Goal: Task Accomplishment & Management: Manage account settings

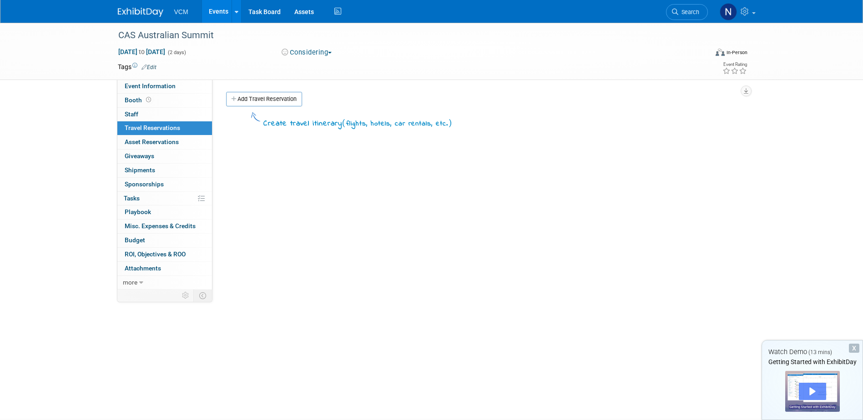
click at [811, 389] on div "Play" at bounding box center [812, 391] width 27 height 17
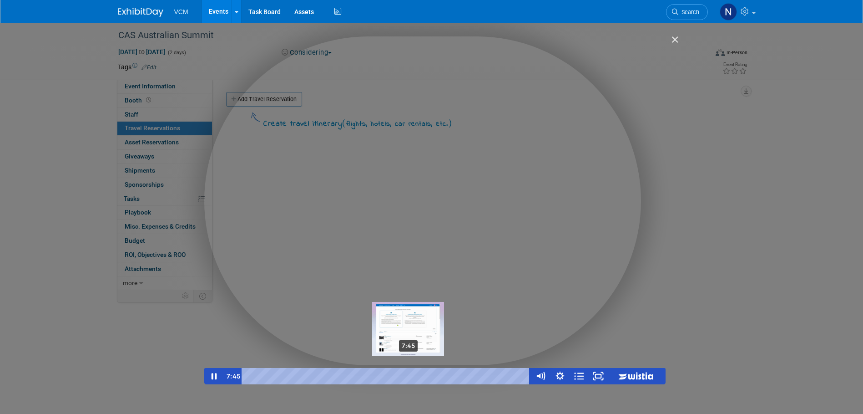
click at [409, 374] on div "7:45" at bounding box center [388, 376] width 278 height 16
click at [414, 374] on div "7:58" at bounding box center [388, 376] width 278 height 16
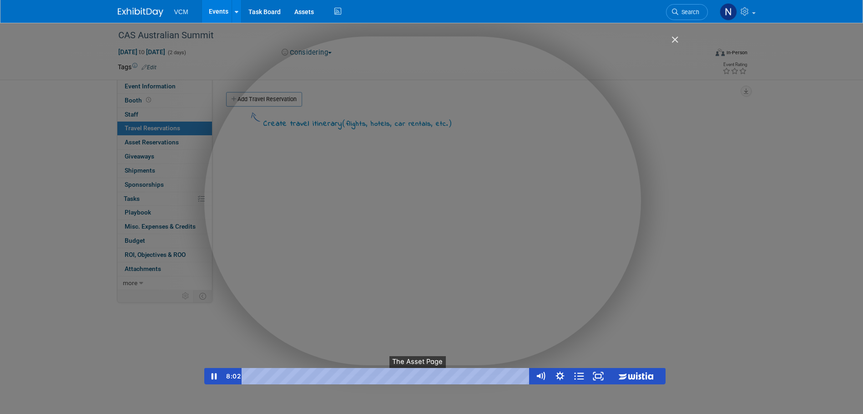
click at [422, 374] on button "●" at bounding box center [419, 376] width 8 height 16
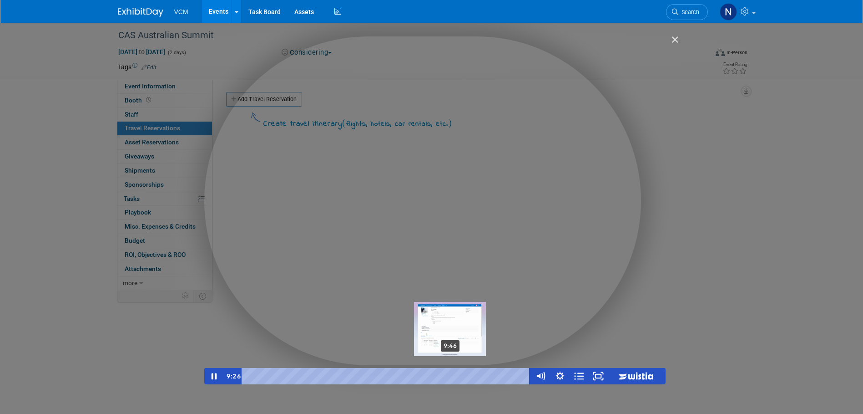
click at [451, 374] on div "9:46" at bounding box center [388, 376] width 278 height 16
click at [460, 374] on div "10:11" at bounding box center [388, 376] width 278 height 16
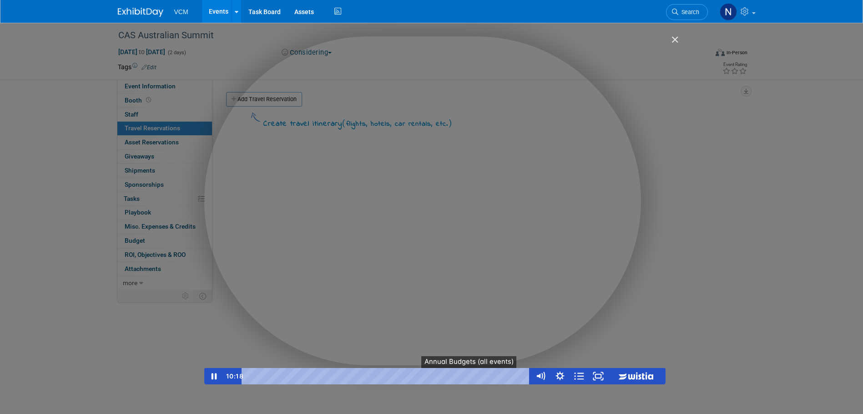
click at [466, 375] on button "●" at bounding box center [470, 376] width 8 height 16
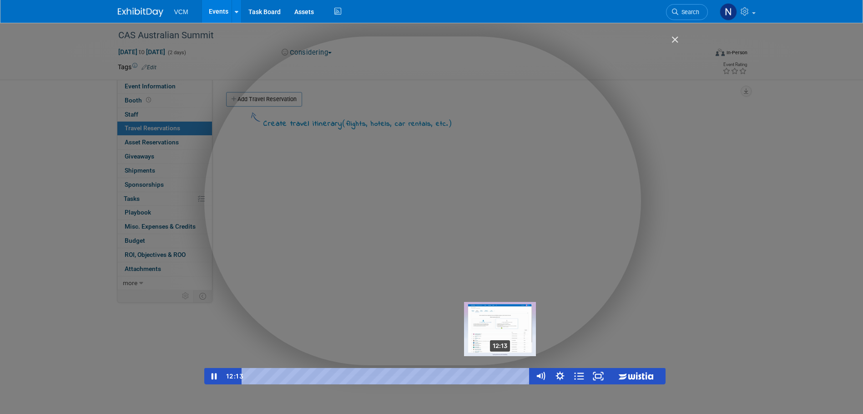
click at [502, 374] on div "12:13" at bounding box center [388, 376] width 278 height 16
click at [508, 375] on div "12:30" at bounding box center [388, 376] width 278 height 16
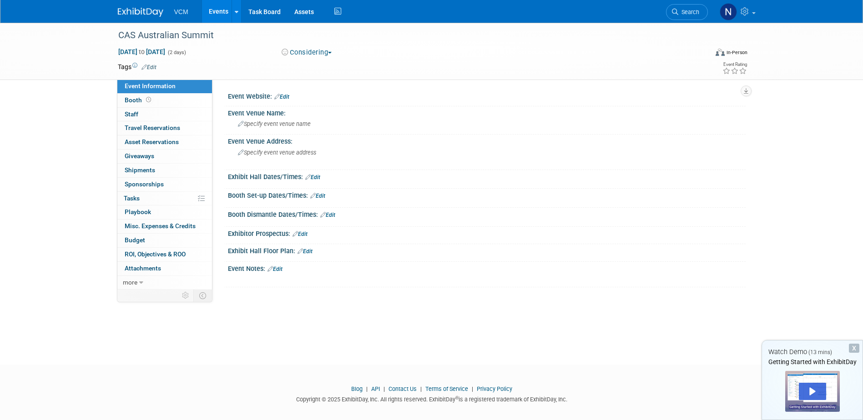
click at [222, 13] on link "Events" at bounding box center [218, 11] width 33 height 23
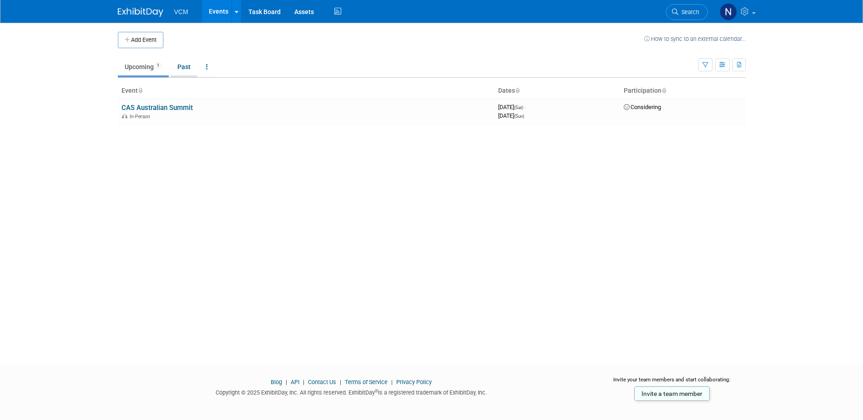
click at [188, 69] on link "Past" at bounding box center [184, 66] width 27 height 17
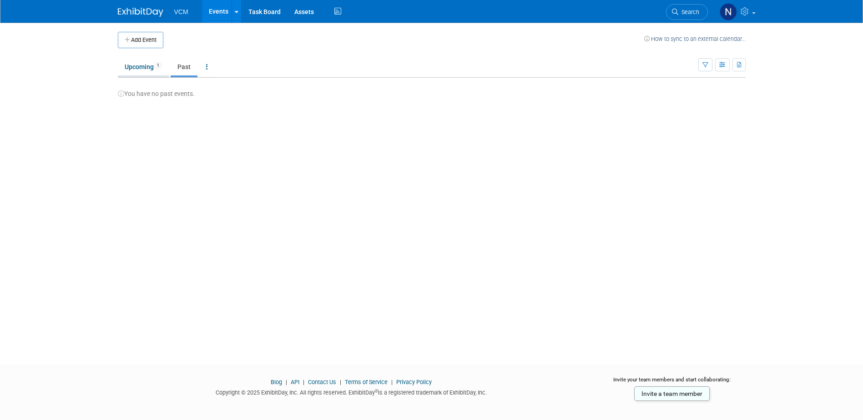
click at [144, 70] on link "Upcoming 1" at bounding box center [143, 66] width 51 height 17
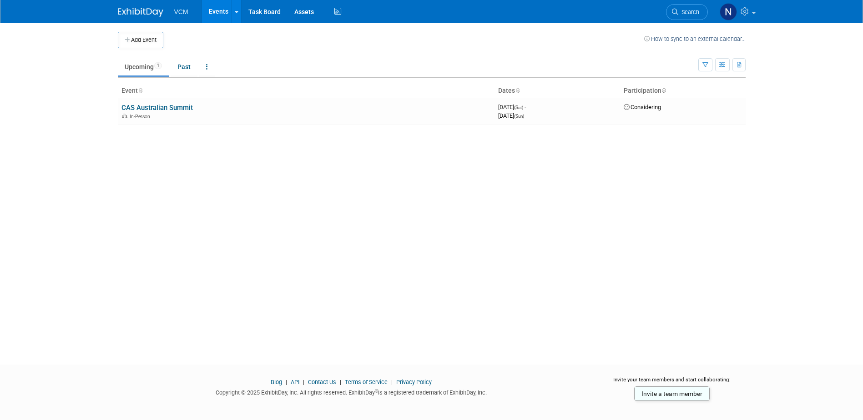
click at [437, 213] on div "Add Event How to sync to an external calendar... New Event Duplicate Event Warn…" at bounding box center [432, 186] width 642 height 326
click at [180, 109] on link "CAS Australian Summit" at bounding box center [156, 108] width 71 height 8
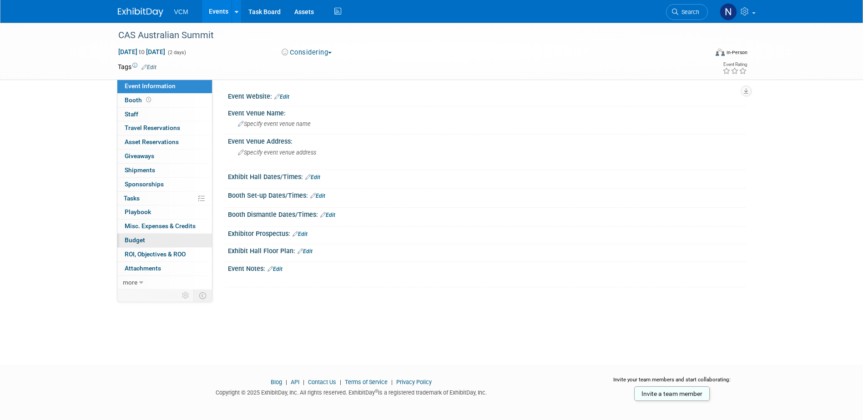
click at [139, 240] on span "Budget" at bounding box center [135, 240] width 20 height 7
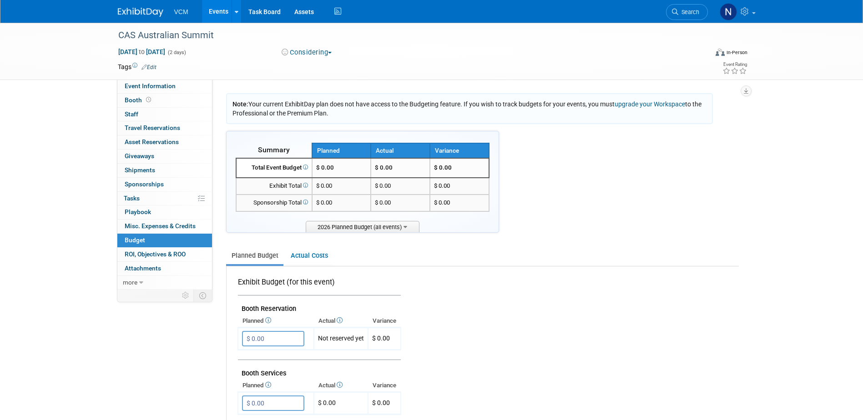
click at [135, 10] on img at bounding box center [140, 12] width 45 height 9
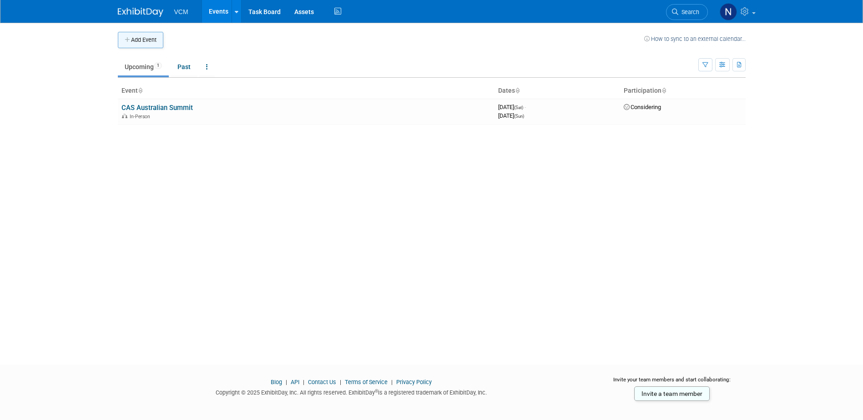
click at [151, 42] on button "Add Event" at bounding box center [140, 40] width 45 height 16
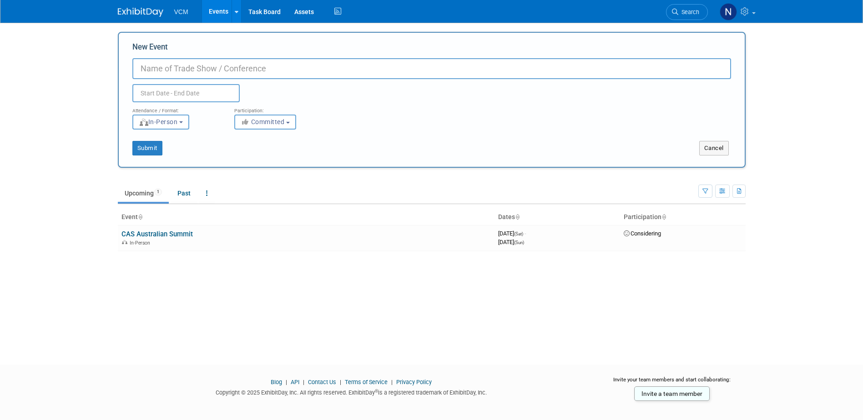
click at [161, 68] on input "New Event" at bounding box center [431, 68] width 599 height 21
type input "CSA - National Policy Forum"
click at [288, 124] on button "Committed" at bounding box center [265, 122] width 62 height 15
click at [290, 159] on label "Considering" at bounding box center [269, 157] width 60 height 12
click at [243, 159] on input "Considering" at bounding box center [240, 157] width 6 height 6
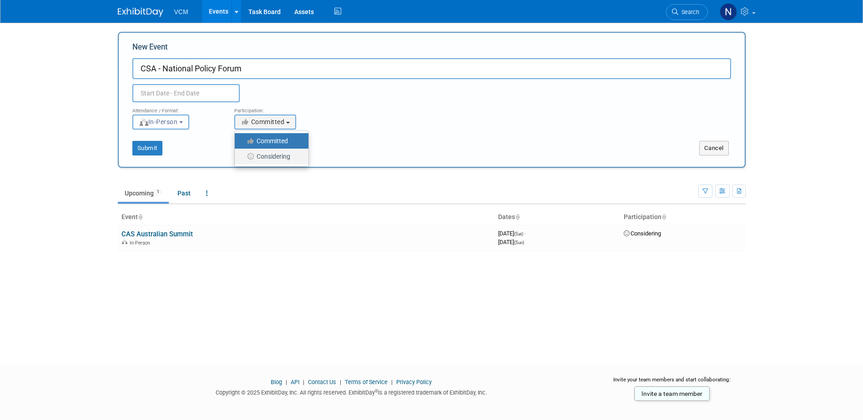
select select "2"
click at [151, 150] on button "Submit" at bounding box center [147, 148] width 30 height 15
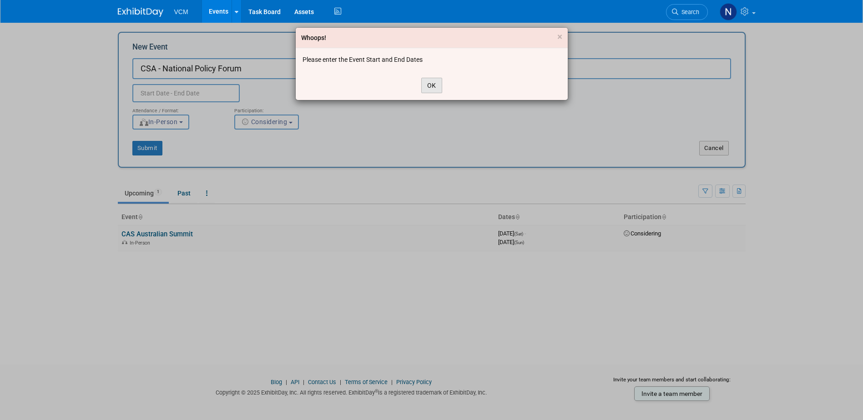
click at [432, 86] on button "OK" at bounding box center [431, 85] width 21 height 15
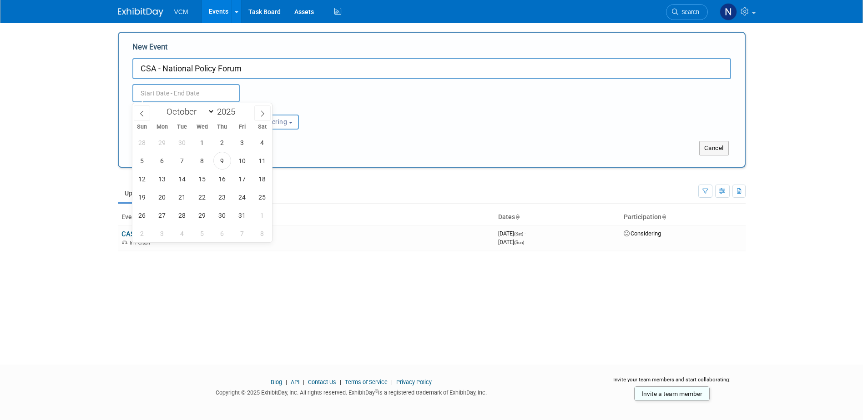
click at [192, 93] on input "text" at bounding box center [185, 93] width 107 height 18
click at [263, 114] on icon at bounding box center [262, 114] width 6 height 6
select select "11"
click at [263, 114] on icon at bounding box center [262, 114] width 6 height 6
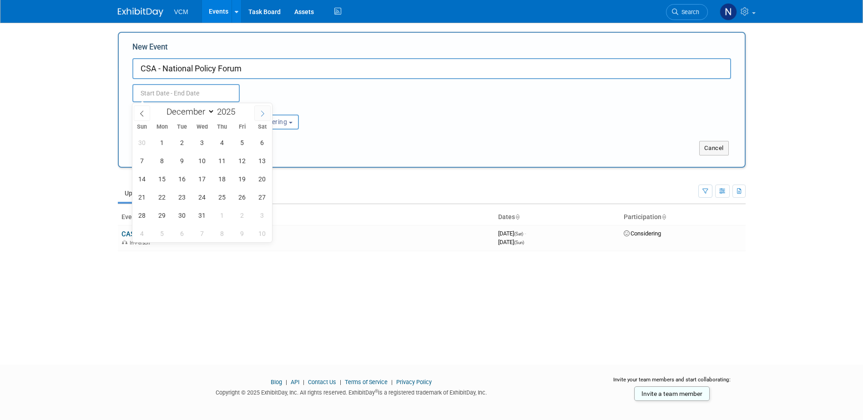
type input "2026"
click at [263, 114] on icon at bounding box center [262, 114] width 6 height 6
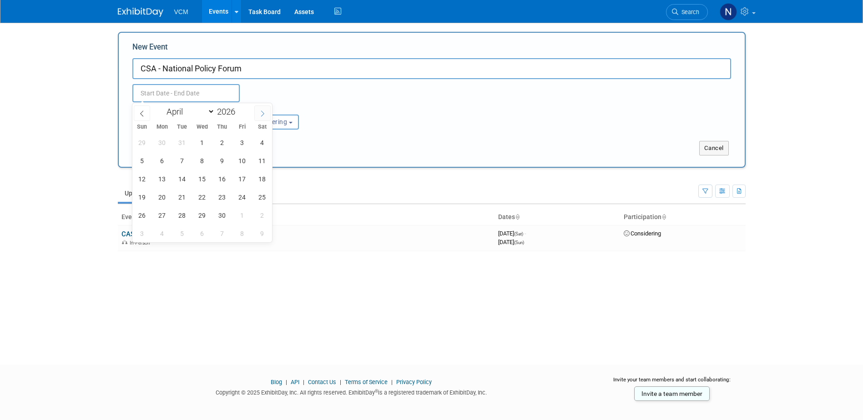
select select "4"
click at [164, 219] on span "25" at bounding box center [162, 216] width 18 height 18
click at [203, 217] on span "27" at bounding box center [202, 216] width 18 height 18
type input "May 25, 2026 to May 27, 2026"
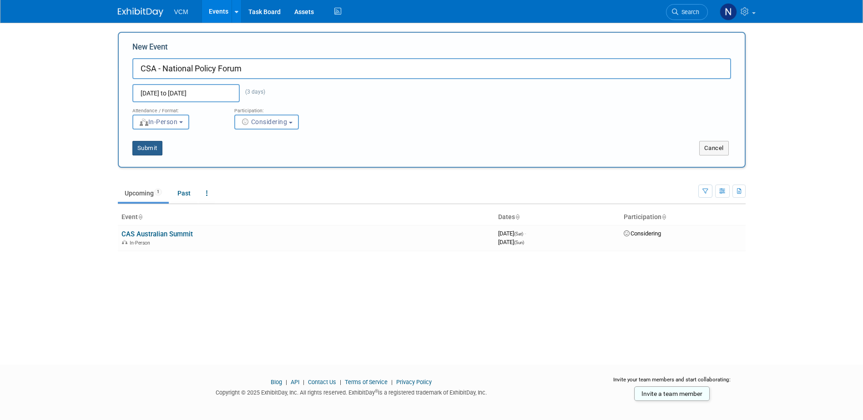
click at [147, 147] on button "Submit" at bounding box center [147, 148] width 30 height 15
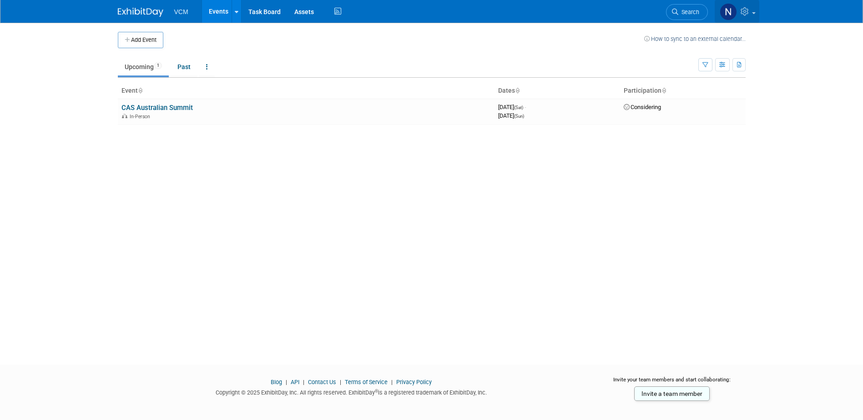
click at [746, 13] on icon at bounding box center [746, 11] width 10 height 8
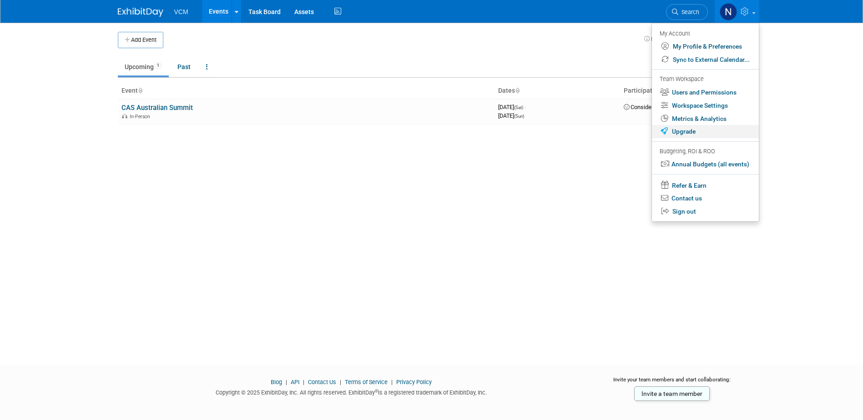
click at [690, 131] on link "Upgrade" at bounding box center [705, 131] width 107 height 13
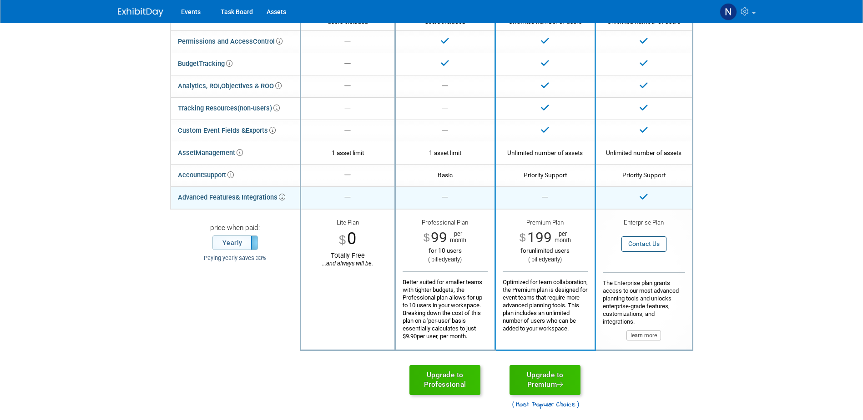
scroll to position [91, 0]
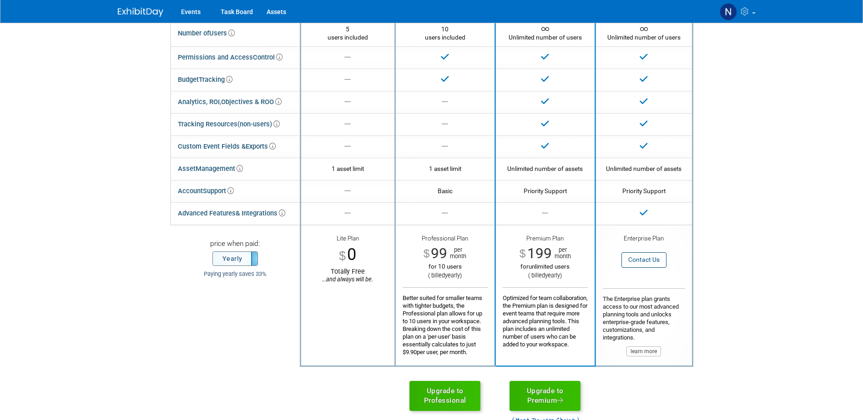
click at [251, 262] on label "Yearly" at bounding box center [235, 259] width 45 height 14
click at [240, 262] on label "Monthly" at bounding box center [235, 259] width 45 height 14
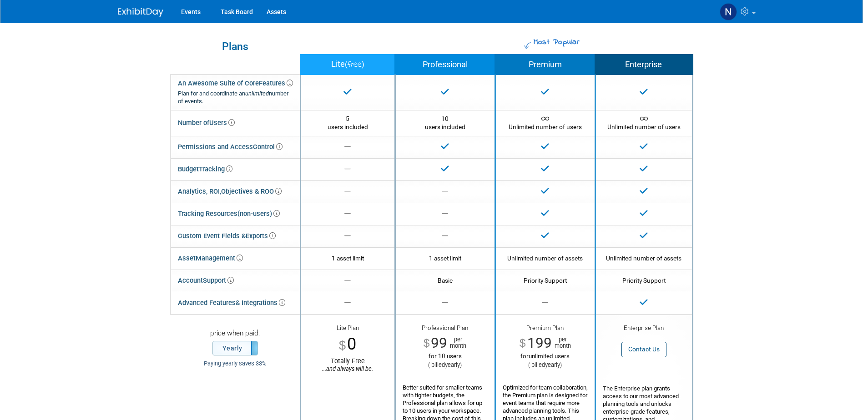
scroll to position [0, 0]
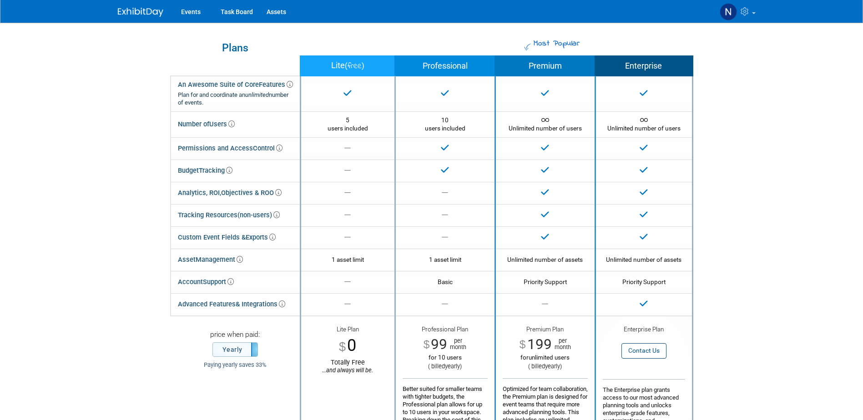
click at [106, 195] on body "Events Task Board Assets My Account My Profile & Preferences Sync to External C…" at bounding box center [431, 210] width 863 height 420
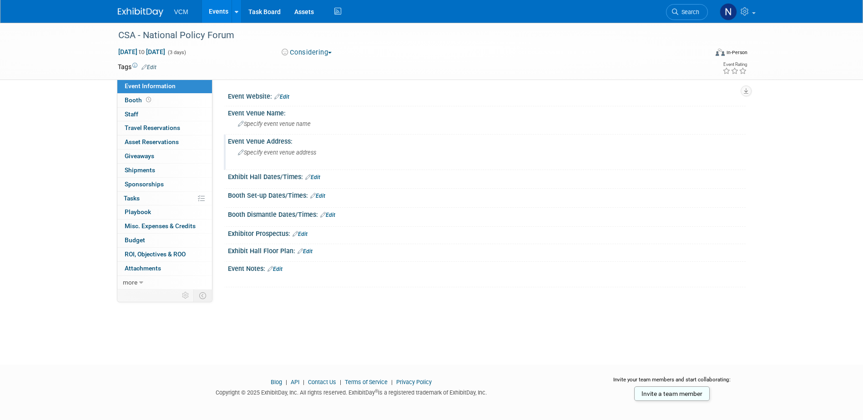
click at [286, 153] on span "Specify event venue address" at bounding box center [277, 152] width 78 height 7
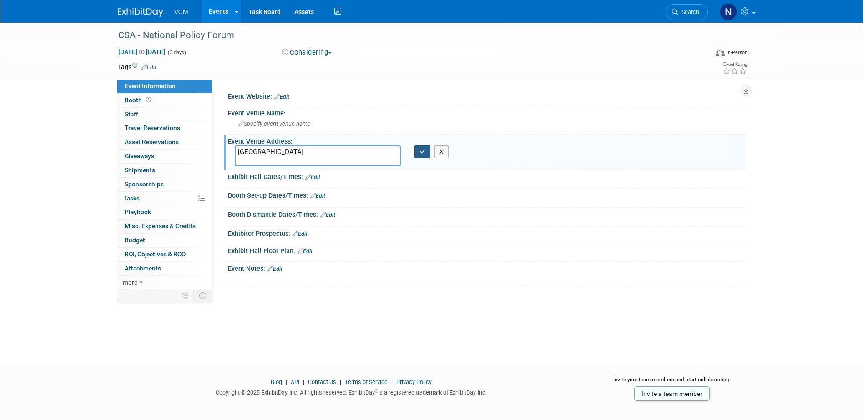
type textarea "Canberra"
click at [423, 153] on icon "button" at bounding box center [423, 152] width 6 height 6
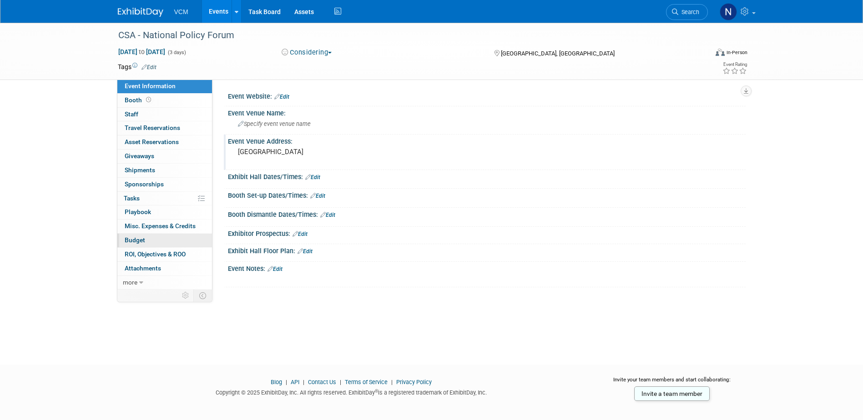
click at [143, 244] on span "Budget" at bounding box center [135, 240] width 20 height 7
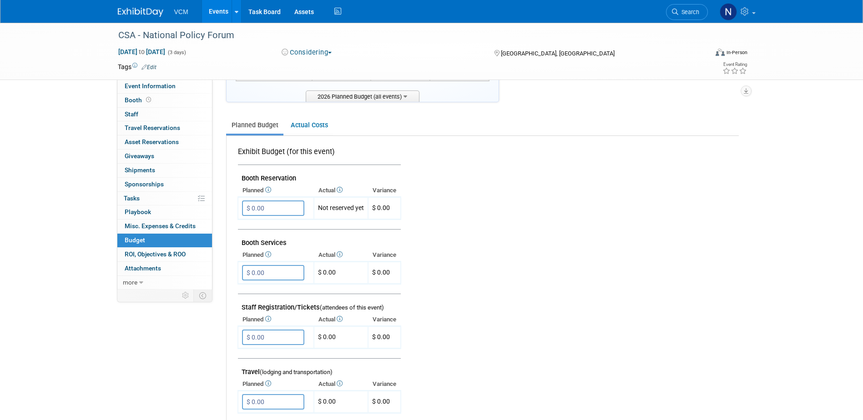
scroll to position [131, 0]
click at [283, 208] on input "$ 0.00" at bounding box center [273, 207] width 62 height 15
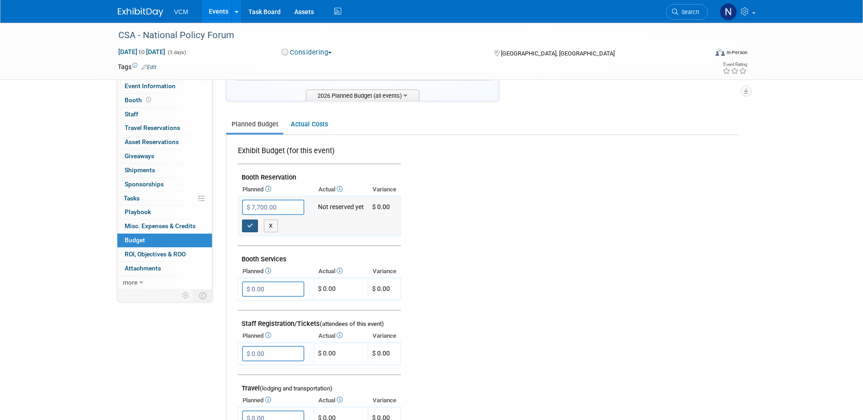
click at [247, 226] on icon "button" at bounding box center [250, 226] width 6 height 6
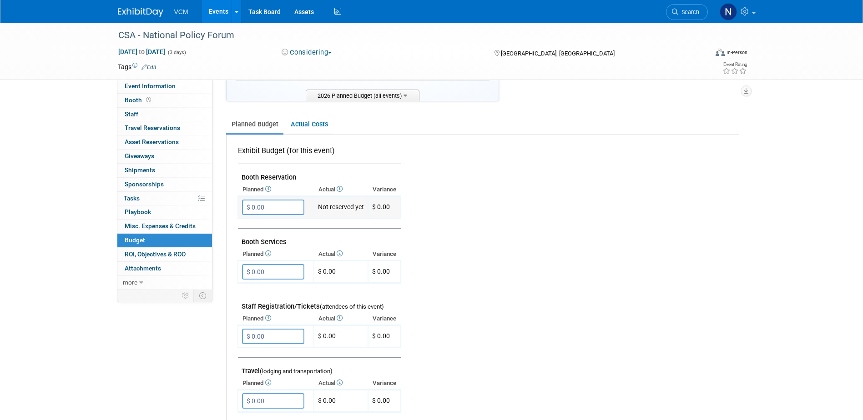
click at [278, 207] on input "$ 0.00" at bounding box center [273, 207] width 62 height 15
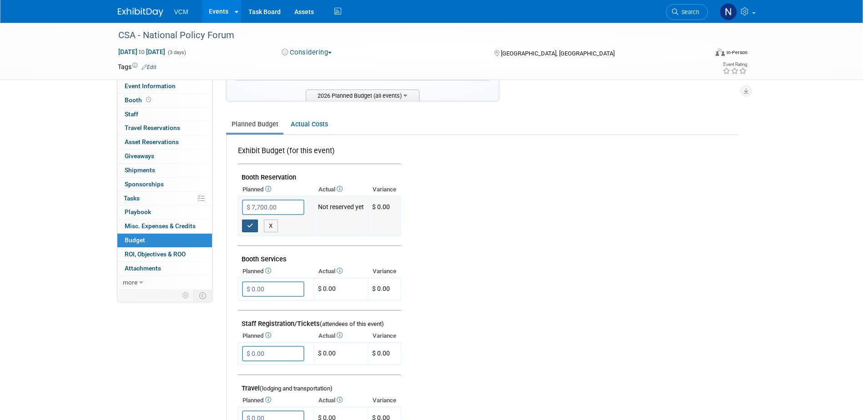
click at [253, 225] on icon "button" at bounding box center [250, 226] width 6 height 6
type input "$ 0.00"
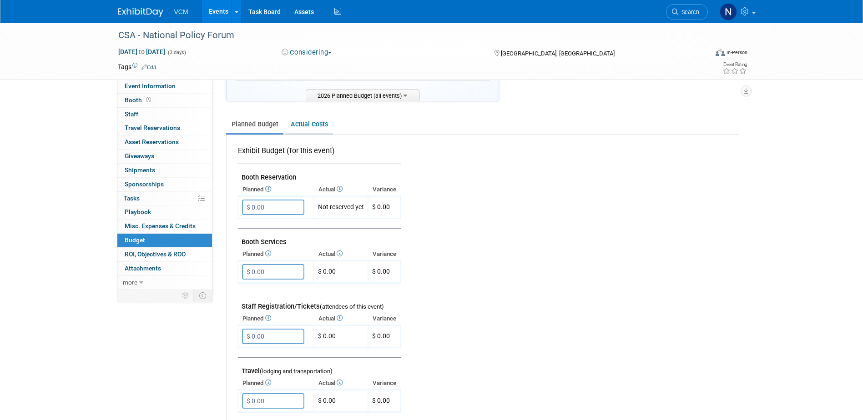
click at [314, 128] on link "Actual Costs" at bounding box center [309, 124] width 48 height 17
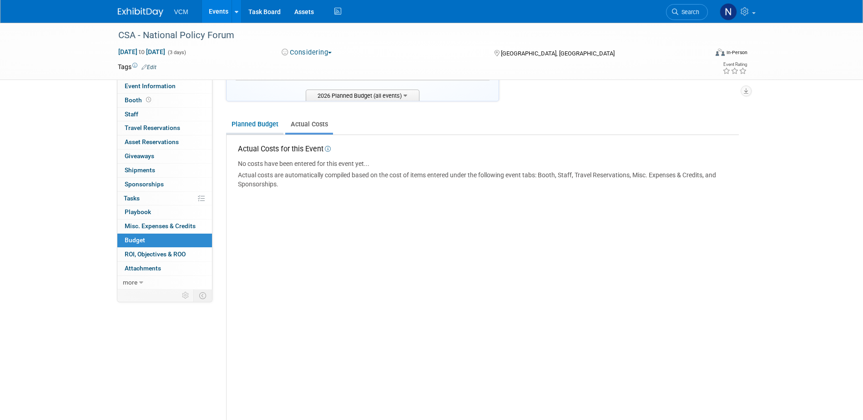
click at [262, 126] on link "Planned Budget" at bounding box center [254, 124] width 57 height 17
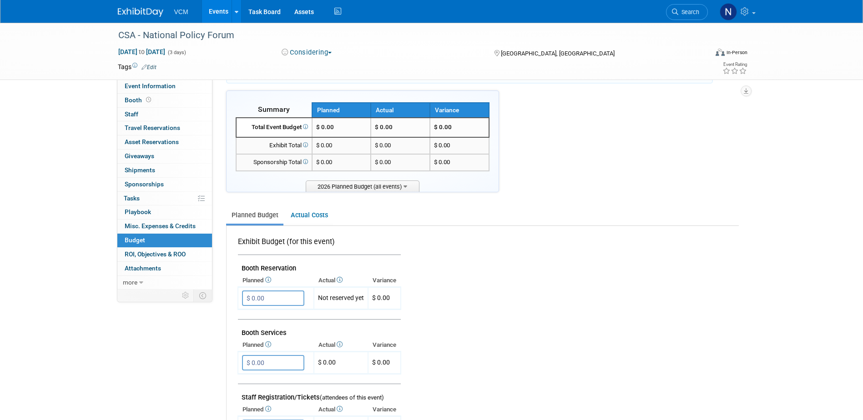
scroll to position [0, 0]
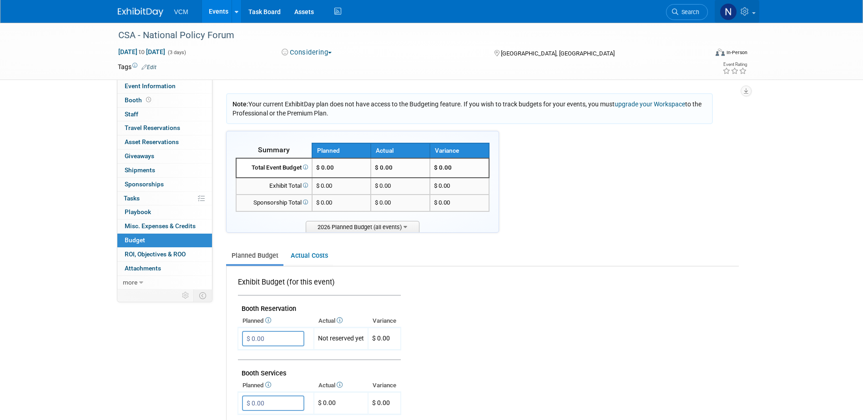
click at [743, 13] on icon at bounding box center [746, 11] width 10 height 8
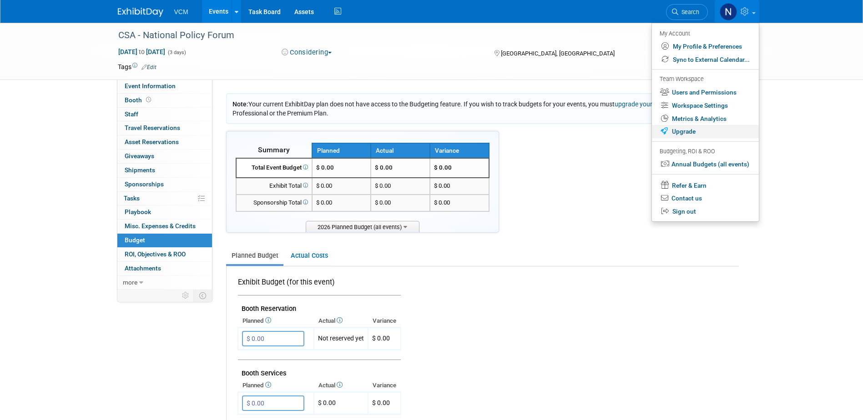
click at [691, 131] on link "Upgrade" at bounding box center [705, 131] width 107 height 13
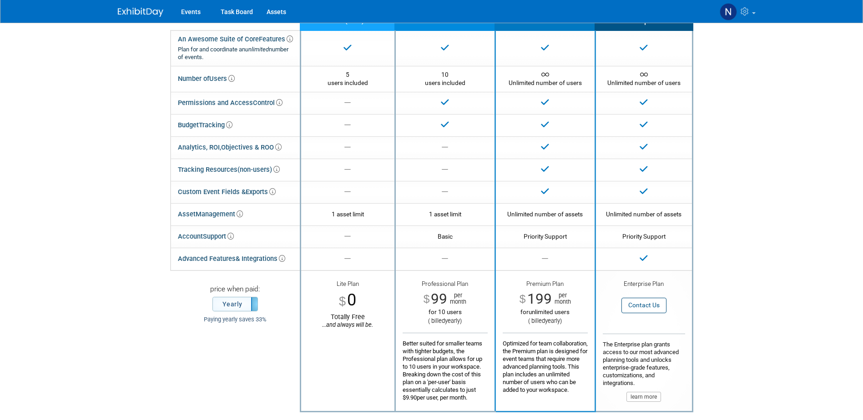
scroll to position [91, 0]
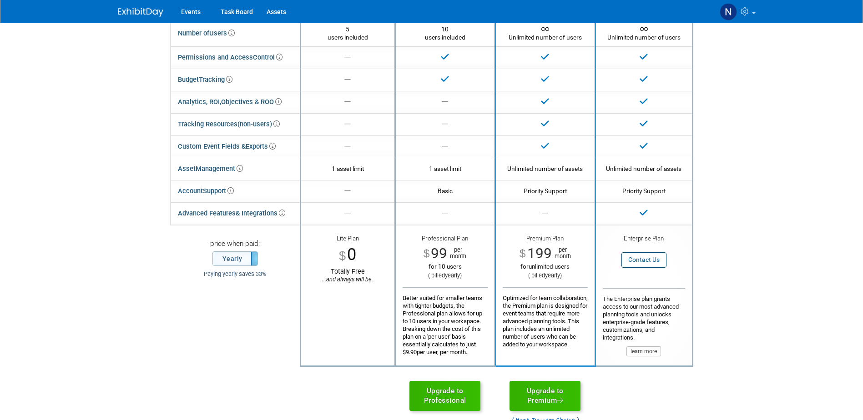
click at [439, 252] on span "99" at bounding box center [439, 253] width 16 height 17
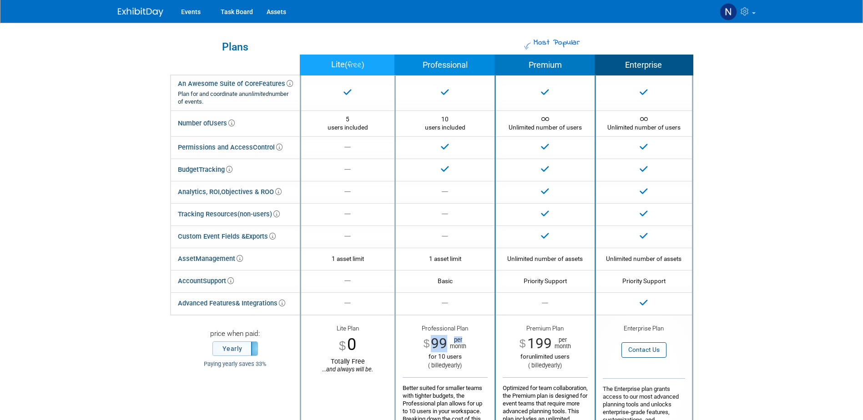
scroll to position [0, 0]
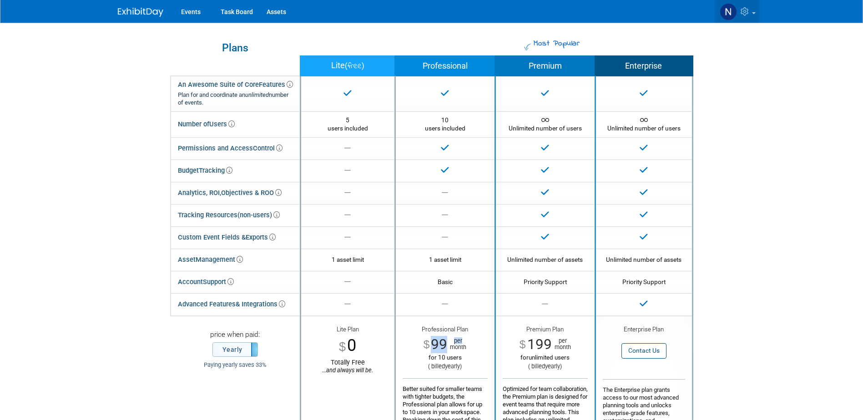
click at [748, 12] on icon at bounding box center [746, 11] width 10 height 8
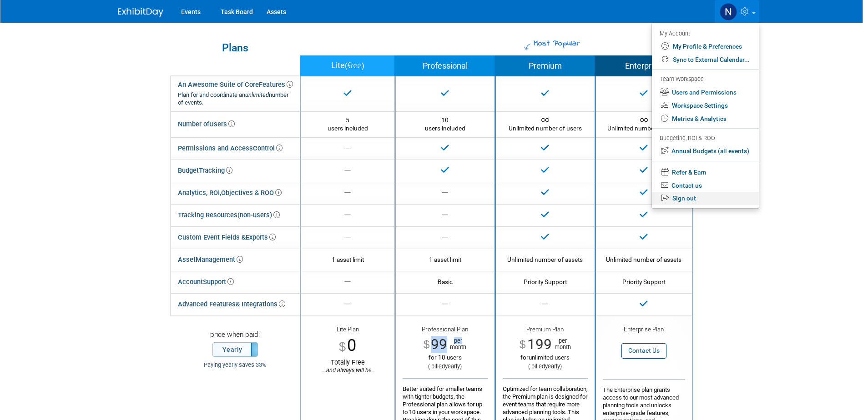
click at [692, 198] on link "Sign out" at bounding box center [705, 198] width 107 height 13
